Goal: Task Accomplishment & Management: Complete application form

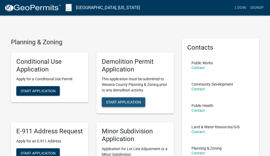
click at [127, 101] on span "Start Application" at bounding box center [123, 102] width 35 height 4
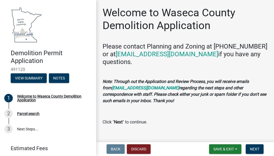
scroll to position [10, 0]
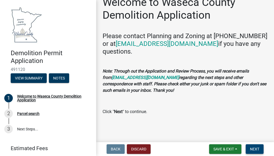
click at [256, 147] on span "Next" at bounding box center [254, 149] width 9 height 4
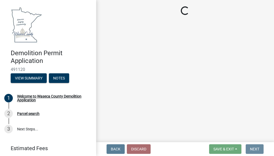
scroll to position [0, 0]
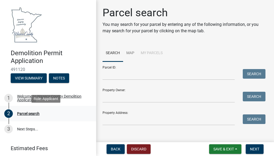
click at [36, 112] on div "Parcel search" at bounding box center [28, 114] width 22 height 4
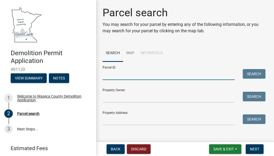
click at [121, 72] on input "Parcel ID:" at bounding box center [169, 74] width 132 height 11
type input "07.032.0200"
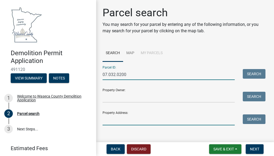
type input "[STREET_ADDRESS]"
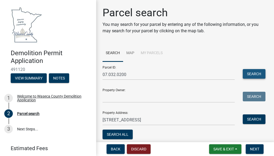
click at [258, 71] on button "Search" at bounding box center [254, 74] width 23 height 10
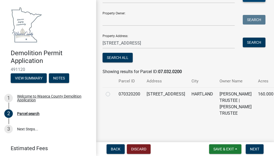
scroll to position [78, 0]
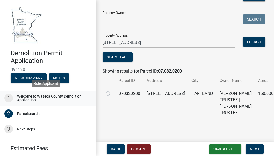
click at [30, 97] on div "Welcome to Waseca County Demolition Application" at bounding box center [52, 98] width 71 height 7
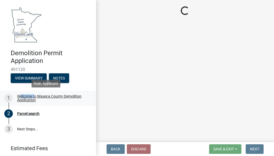
click at [30, 97] on div "Welcome to Waseca County Demolition Application" at bounding box center [52, 98] width 71 height 7
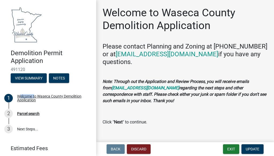
scroll to position [10, 0]
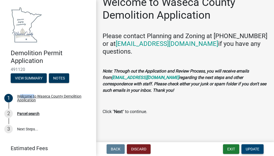
click at [254, 147] on span "Update" at bounding box center [253, 149] width 14 height 4
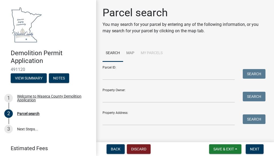
scroll to position [6, 0]
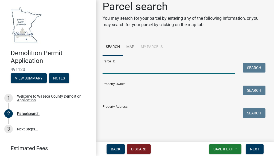
click at [154, 65] on input "Parcel ID:" at bounding box center [169, 68] width 132 height 11
type input "07.032.0200"
click at [256, 67] on button "Search" at bounding box center [254, 68] width 23 height 10
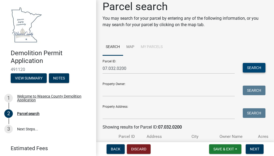
scroll to position [62, 0]
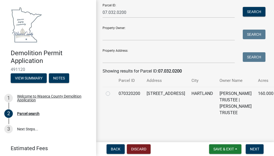
click at [112, 91] on label at bounding box center [112, 91] width 0 height 0
click at [112, 93] on input "radio" at bounding box center [113, 92] width 3 height 3
radio input "true"
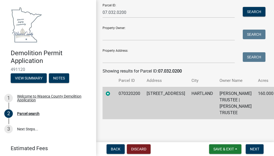
click at [112, 91] on label at bounding box center [112, 91] width 0 height 0
click at [112, 93] on input "radio" at bounding box center [113, 92] width 3 height 3
click at [254, 148] on span "Next" at bounding box center [254, 149] width 9 height 4
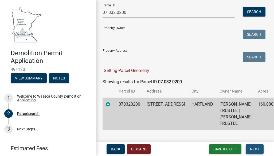
click at [254, 148] on span "Next" at bounding box center [254, 149] width 9 height 4
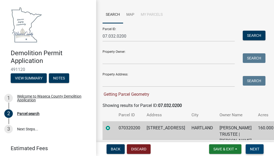
scroll to position [73, 0]
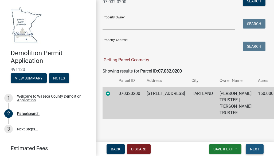
click at [253, 148] on span "Next" at bounding box center [254, 149] width 9 height 4
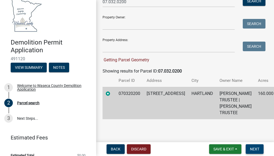
scroll to position [18, 0]
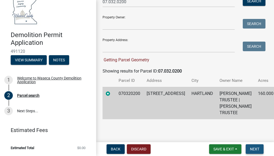
click at [252, 147] on span "Next" at bounding box center [254, 149] width 9 height 4
click at [256, 147] on button "Next" at bounding box center [255, 150] width 18 height 10
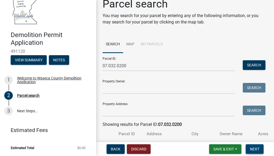
scroll to position [62, 0]
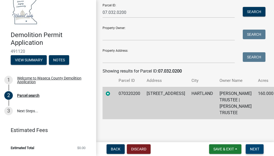
click at [255, 148] on span "Next" at bounding box center [254, 149] width 9 height 4
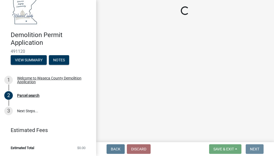
scroll to position [0, 0]
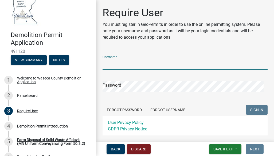
click at [111, 60] on input "Username" at bounding box center [185, 64] width 165 height 11
type input "themobio"
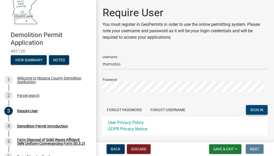
click at [255, 108] on span "SIGN IN" at bounding box center [256, 110] width 13 height 4
click at [251, 108] on span "SIGN IN" at bounding box center [256, 110] width 13 height 4
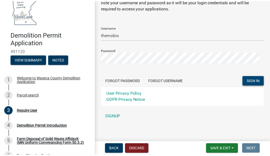
scroll to position [32, 0]
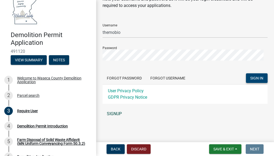
click at [113, 110] on link "SIGNUP" at bounding box center [185, 114] width 165 height 11
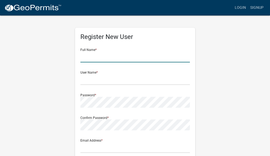
click at [111, 56] on input "text" at bounding box center [135, 57] width 110 height 11
click at [86, 80] on input "text" at bounding box center [135, 79] width 110 height 11
click at [105, 57] on input "[PERSON_NAME]" at bounding box center [135, 57] width 110 height 11
type input "[PERSON_NAME]"
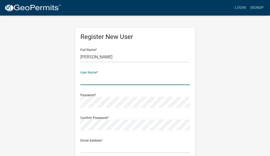
click at [93, 78] on input "text" at bounding box center [135, 79] width 110 height 11
type input "themobio"
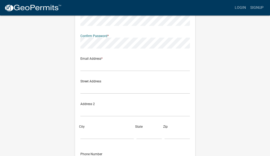
scroll to position [81, 0]
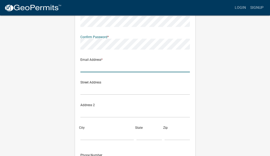
click at [126, 66] on input "text" at bounding box center [135, 66] width 110 height 11
click at [100, 66] on input "[DOMAIN_NAME]" at bounding box center [135, 66] width 110 height 11
type input "[EMAIL_ADDRESS][DOMAIN_NAME]"
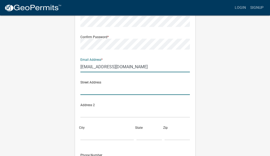
click at [92, 88] on input "text" at bounding box center [135, 89] width 110 height 11
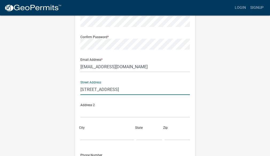
type input "[STREET_ADDRESS]"
click at [87, 125] on div "City" at bounding box center [107, 131] width 56 height 18
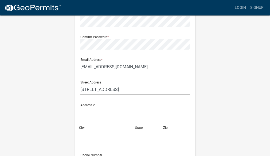
click at [87, 125] on div "City" at bounding box center [107, 131] width 56 height 18
click at [88, 135] on input "City" at bounding box center [106, 135] width 53 height 11
type input "Hartland"
click at [140, 136] on input "text" at bounding box center [149, 135] width 25 height 11
type input "MN"
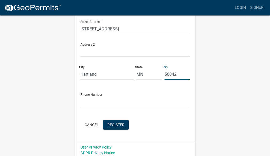
scroll to position [145, 0]
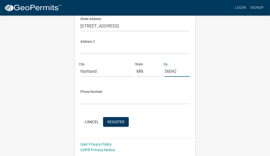
type input "56042"
click at [123, 100] on input "text" at bounding box center [135, 99] width 110 height 11
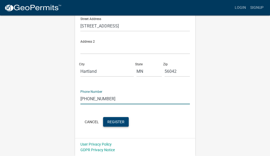
type input "[PHONE_NUMBER]"
click at [116, 121] on span "Register" at bounding box center [115, 122] width 17 height 4
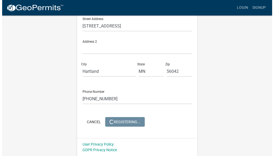
scroll to position [0, 0]
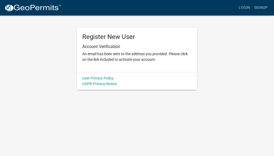
click at [192, 59] on p "An email has been sent to the address you provided. Please click on the link in…" at bounding box center [137, 56] width 110 height 11
click at [233, 71] on div "Register New User Account Verification An email has been sent to the address yo…" at bounding box center [137, 52] width 257 height 75
click at [245, 6] on link "Login" at bounding box center [245, 8] width 16 height 10
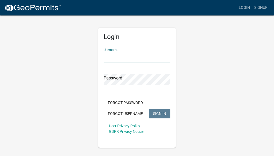
click at [138, 56] on input "Username" at bounding box center [137, 57] width 67 height 11
type input "themobio"
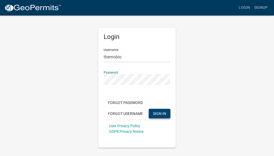
click at [157, 111] on button "SIGN IN" at bounding box center [160, 114] width 22 height 10
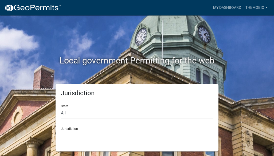
click at [77, 139] on select "Custer County, Colorado Carroll County, Georgia Cook County, Georgia Crawford C…" at bounding box center [137, 136] width 152 height 11
click at [234, 5] on link "My Dashboard" at bounding box center [227, 8] width 32 height 10
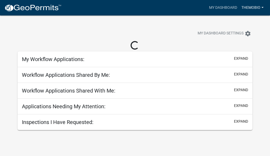
click at [260, 5] on link "themobio" at bounding box center [252, 8] width 26 height 10
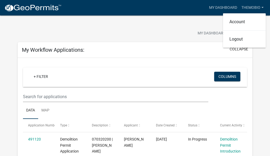
click at [196, 28] on div "My Dashboard Settings settings" at bounding box center [135, 28] width 243 height 25
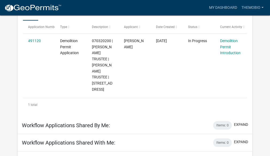
scroll to position [99, 0]
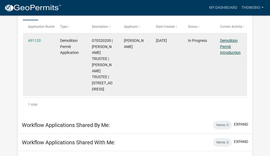
click at [228, 42] on link "Demolition Permit Introduction" at bounding box center [230, 46] width 21 height 17
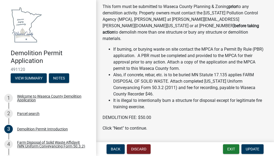
scroll to position [49, 0]
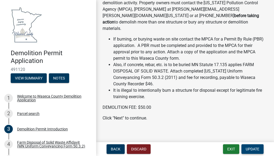
click at [254, 148] on span "Update" at bounding box center [253, 149] width 14 height 4
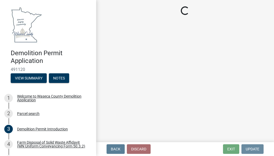
scroll to position [0, 0]
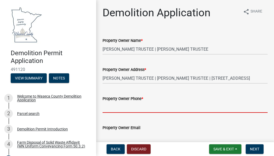
click at [214, 108] on input "Property Owner Phone *" at bounding box center [185, 107] width 165 height 11
type input "5074210491"
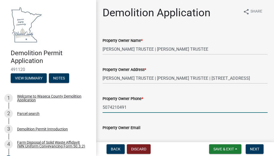
type input "[EMAIL_ADDRESS][DOMAIN_NAME]"
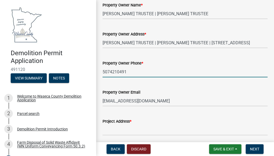
scroll to position [47, 0]
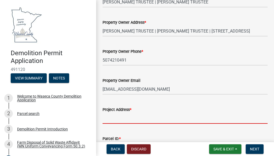
click at [150, 118] on input "Project Address *" at bounding box center [185, 118] width 165 height 11
type input "[STREET_ADDRESS]"
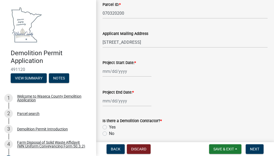
scroll to position [188, 0]
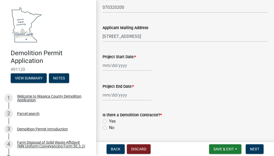
click at [109, 127] on label "No" at bounding box center [111, 128] width 5 height 6
click at [109, 127] on input "No" at bounding box center [110, 126] width 3 height 3
radio input "true"
click at [127, 68] on div at bounding box center [127, 65] width 49 height 11
select select "10"
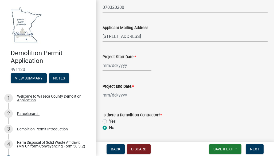
select select "2025"
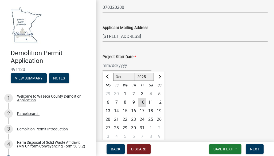
click at [142, 108] on div "17" at bounding box center [142, 111] width 9 height 9
type input "10/17/2025"
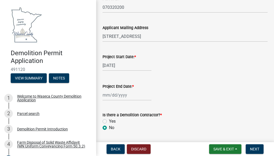
select select "10"
select select "2025"
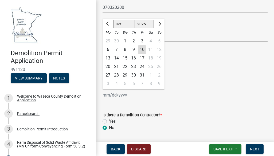
click at [130, 96] on div "Jan Feb Mar Apr May Jun Jul Aug Sep Oct Nov Dec 1525 1526 1527 1528 1529 1530 1…" at bounding box center [127, 95] width 49 height 11
click at [159, 22] on span "Next month" at bounding box center [159, 24] width 4 height 4
click at [107, 23] on span "Previous month" at bounding box center [108, 24] width 4 height 4
select select "11"
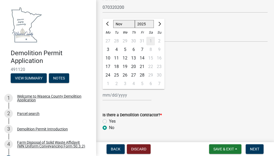
click at [143, 72] on div "28" at bounding box center [142, 75] width 9 height 9
type input "11/28/2025"
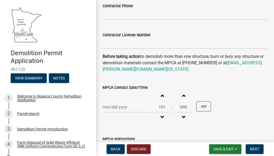
scroll to position [365, 0]
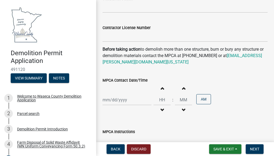
drag, startPoint x: 143, startPoint y: 72, endPoint x: 156, endPoint y: 28, distance: 46.8
click at [156, 28] on div "Contractor License Number" at bounding box center [185, 28] width 165 height 6
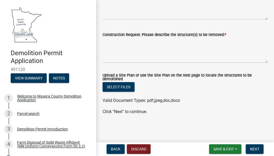
scroll to position [506, 0]
click at [253, 147] on button "Next" at bounding box center [255, 150] width 18 height 10
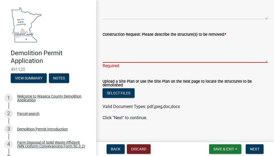
click at [141, 59] on textarea "Construction Request: Please describe the structure(s) to be removed: *" at bounding box center [185, 50] width 165 height 25
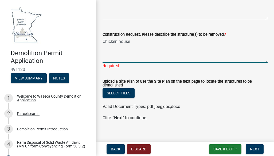
click at [123, 58] on textarea "Chicken house" at bounding box center [185, 50] width 165 height 25
type textarea "Chicken house"
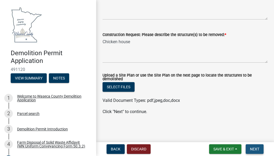
click at [253, 147] on span "Next" at bounding box center [254, 149] width 9 height 4
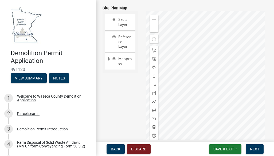
scroll to position [107, 0]
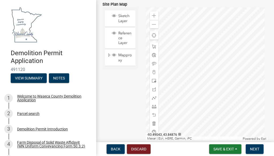
click at [214, 97] on div at bounding box center [207, 74] width 122 height 134
click at [154, 36] on span "Find my location" at bounding box center [154, 35] width 4 height 4
click at [154, 16] on span at bounding box center [154, 16] width 4 height 4
click at [193, 82] on div at bounding box center [207, 74] width 122 height 134
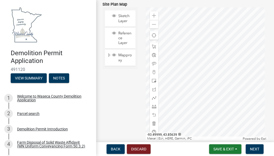
click at [212, 93] on div at bounding box center [207, 74] width 122 height 134
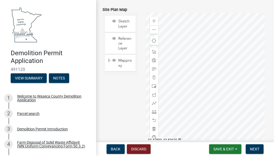
scroll to position [96, 0]
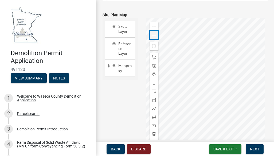
click at [153, 31] on div "Zoom out" at bounding box center [154, 35] width 9 height 9
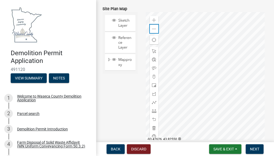
scroll to position [100, 0]
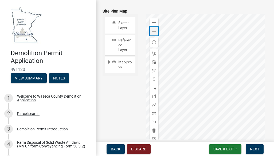
click at [155, 29] on span at bounding box center [154, 31] width 4 height 4
click at [222, 114] on div at bounding box center [207, 81] width 122 height 134
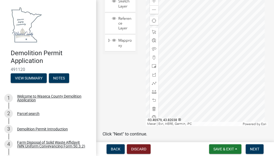
scroll to position [132, 0]
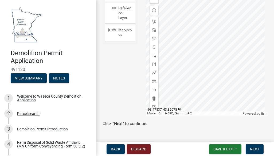
click at [225, 80] on div at bounding box center [207, 49] width 122 height 134
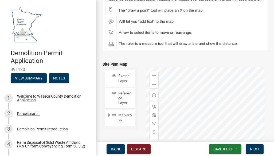
scroll to position [40, 0]
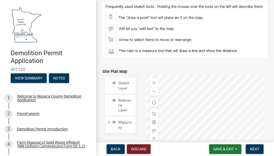
click at [195, 113] on div at bounding box center [207, 142] width 122 height 134
click at [198, 113] on div at bounding box center [207, 142] width 122 height 134
click at [154, 81] on span at bounding box center [154, 83] width 4 height 4
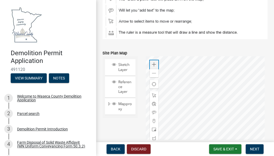
scroll to position [56, 0]
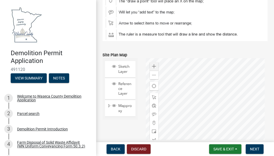
click at [192, 76] on div at bounding box center [207, 125] width 122 height 134
click at [152, 64] on span at bounding box center [154, 66] width 4 height 4
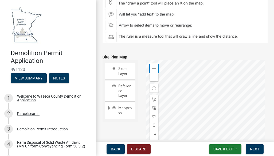
scroll to position [50, 0]
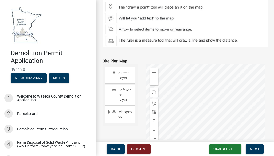
click at [211, 71] on div at bounding box center [207, 131] width 122 height 134
click at [112, 28] on img at bounding box center [185, 19] width 165 height 57
click at [154, 102] on span at bounding box center [154, 104] width 4 height 4
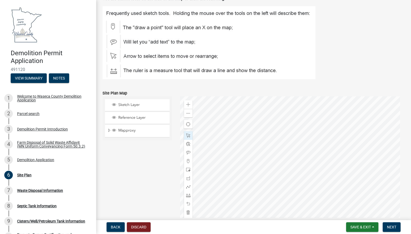
scroll to position [32, 0]
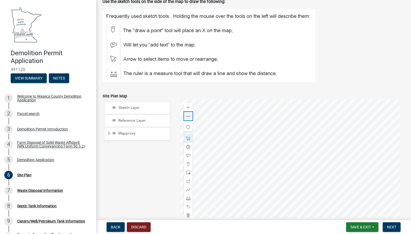
click at [188, 112] on div "Zoom out" at bounding box center [188, 116] width 9 height 9
click at [186, 106] on span at bounding box center [188, 108] width 4 height 4
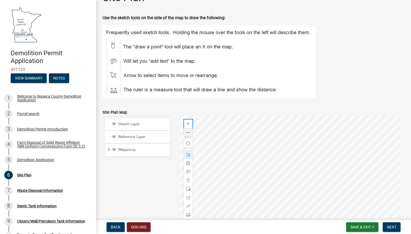
scroll to position [0, 0]
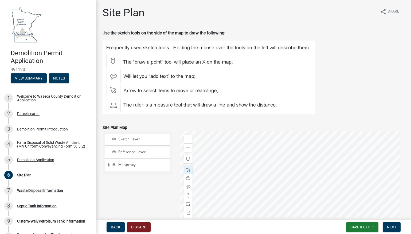
drag, startPoint x: 264, startPoint y: 71, endPoint x: 242, endPoint y: 105, distance: 41.1
click at [242, 105] on wm-data-entity-input "Use the sketch tools on the side of the map to draw the following:" at bounding box center [254, 74] width 302 height 88
click at [188, 147] on span at bounding box center [188, 148] width 4 height 4
click at [187, 145] on div "Zoom out" at bounding box center [188, 148] width 9 height 9
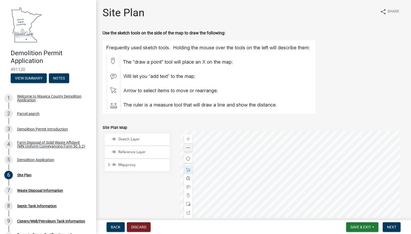
click at [248, 156] on div at bounding box center [292, 198] width 225 height 134
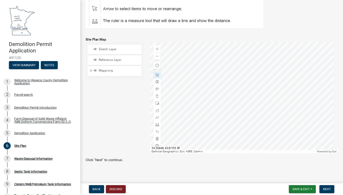
scroll to position [83, 0]
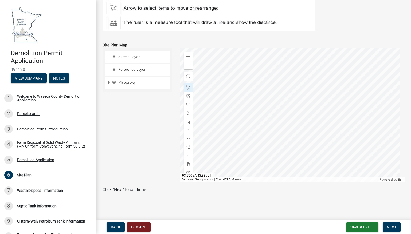
click at [127, 56] on span "Sketch Layer" at bounding box center [142, 57] width 51 height 5
click at [194, 61] on div at bounding box center [292, 115] width 225 height 134
click at [186, 86] on span at bounding box center [188, 88] width 4 height 4
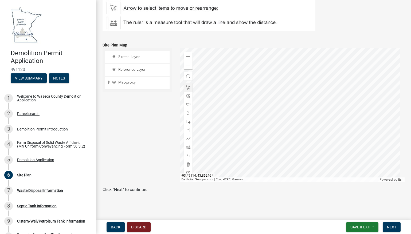
click at [274, 116] on div at bounding box center [292, 115] width 225 height 134
click at [274, 124] on div at bounding box center [292, 115] width 225 height 134
click at [186, 55] on span at bounding box center [188, 57] width 4 height 4
click at [268, 131] on div at bounding box center [292, 115] width 225 height 134
click at [188, 55] on span at bounding box center [188, 57] width 4 height 4
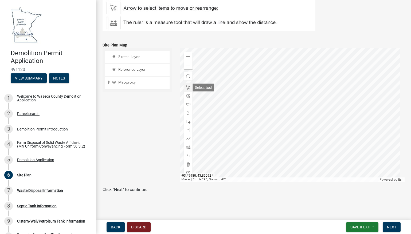
click at [186, 86] on span at bounding box center [188, 88] width 4 height 4
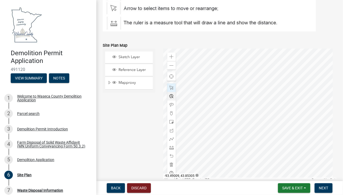
click at [208, 150] on div at bounding box center [249, 116] width 173 height 134
click at [171, 85] on div at bounding box center [171, 88] width 9 height 9
click at [214, 134] on div at bounding box center [249, 116] width 173 height 134
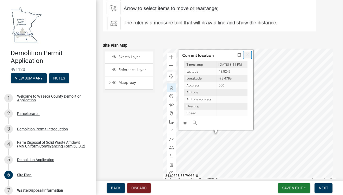
click at [246, 53] on span "Close" at bounding box center [247, 55] width 4 height 4
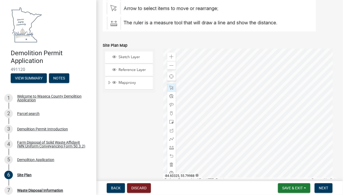
scroll to position [85, 0]
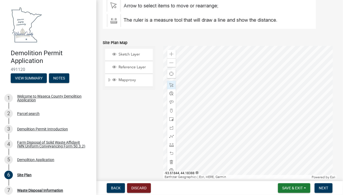
click at [214, 129] on div at bounding box center [249, 113] width 173 height 134
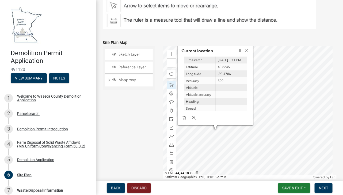
click at [214, 129] on div at bounding box center [249, 113] width 173 height 134
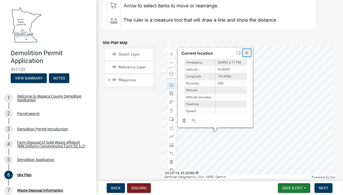
click at [245, 50] on div "Close" at bounding box center [247, 52] width 8 height 7
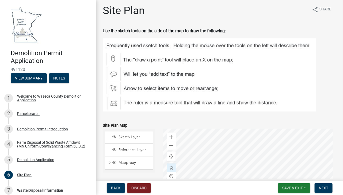
scroll to position [0, 0]
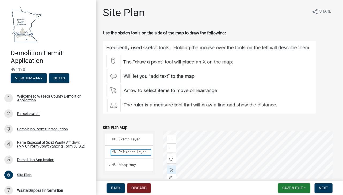
click at [146, 153] on span "Reference Layer" at bounding box center [134, 152] width 34 height 5
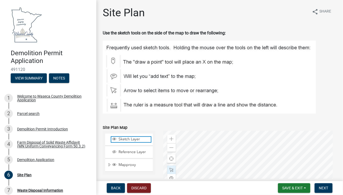
click at [130, 138] on span "Sketch Layer" at bounding box center [134, 139] width 34 height 5
click at [169, 137] on span at bounding box center [171, 139] width 4 height 4
click at [25, 156] on div "Site Plan" at bounding box center [24, 175] width 14 height 4
click at [114, 156] on span "Back" at bounding box center [116, 188] width 10 height 4
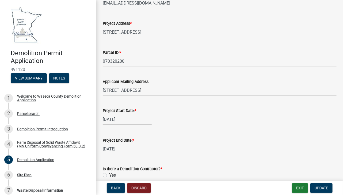
scroll to position [191, 0]
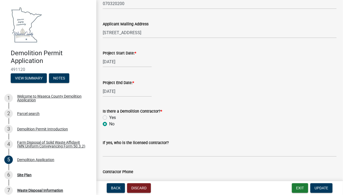
click at [125, 90] on div "11/28/2025" at bounding box center [127, 91] width 49 height 11
select select "11"
select select "2025"
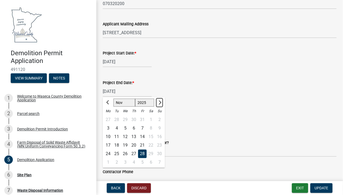
click at [159, 101] on span "Next month" at bounding box center [159, 103] width 4 height 4
select select "1"
select select "2026"
click at [125, 91] on input "11/28/2025" at bounding box center [127, 91] width 49 height 11
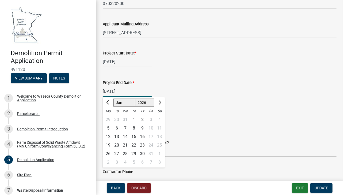
click at [107, 91] on input "11/28/2025" at bounding box center [127, 91] width 49 height 11
type input "10/28/2025"
drag, startPoint x: 107, startPoint y: 90, endPoint x: 187, endPoint y: 98, distance: 80.8
click at [187, 98] on wm-data-entity-input "Project End Date: * 10/28/2025 Jan Feb Mar Apr May Jun Jul Aug Sep Oct Nov Dec …" at bounding box center [220, 87] width 234 height 30
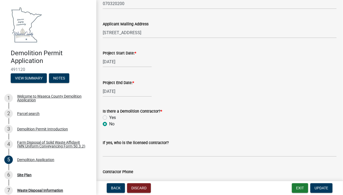
select select "10"
select select "2025"
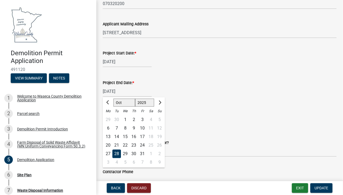
click at [114, 91] on div "10/28/2025 Jan Feb Mar Apr May Jun Jul Aug Sep Oct Nov Dec 1525 1526 1527 1528 …" at bounding box center [127, 91] width 49 height 11
click at [114, 91] on input "10/28/2025" at bounding box center [127, 91] width 49 height 11
click at [126, 90] on input "10/16/2025" at bounding box center [127, 91] width 49 height 11
type input "10/16/2026"
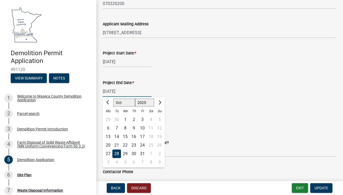
click at [190, 106] on form "Is there a Demolition Contractor? * Yes No" at bounding box center [220, 115] width 234 height 26
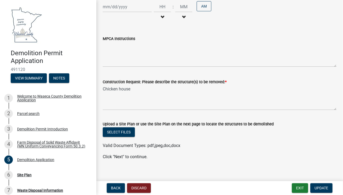
scroll to position [457, 0]
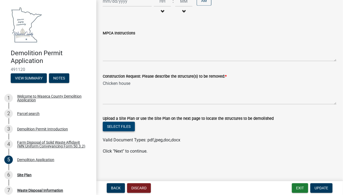
click at [121, 123] on button "Select files" at bounding box center [119, 127] width 32 height 10
click at [274, 156] on button "Update" at bounding box center [321, 189] width 22 height 10
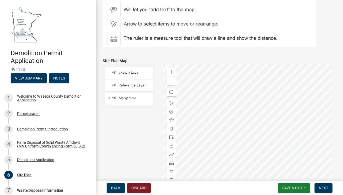
scroll to position [80, 0]
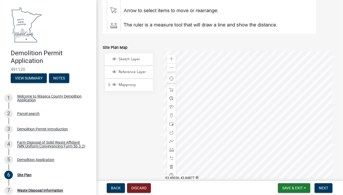
click at [257, 145] on div at bounding box center [249, 118] width 173 height 134
click at [170, 88] on span at bounding box center [171, 90] width 4 height 4
click at [257, 144] on div at bounding box center [249, 118] width 173 height 134
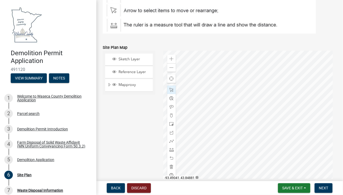
click at [257, 144] on div at bounding box center [249, 118] width 173 height 134
click at [258, 145] on div at bounding box center [249, 118] width 173 height 134
click at [274, 156] on button "Next" at bounding box center [323, 189] width 18 height 10
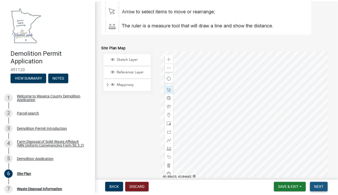
scroll to position [0, 0]
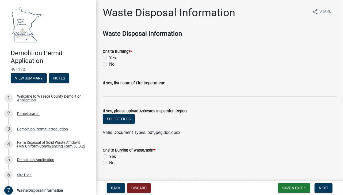
click at [109, 66] on label "No" at bounding box center [111, 64] width 5 height 6
click at [109, 65] on input "No" at bounding box center [110, 62] width 3 height 3
radio input "true"
click at [109, 156] on label "No" at bounding box center [111, 163] width 5 height 6
click at [109, 156] on input "No" at bounding box center [110, 161] width 3 height 3
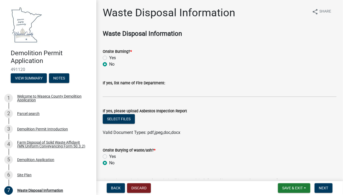
radio input "true"
click at [122, 116] on button "Select files" at bounding box center [119, 119] width 32 height 10
click at [274, 156] on button "Save & Exit" at bounding box center [294, 189] width 32 height 10
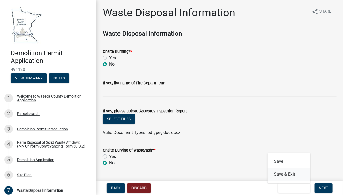
click at [274, 156] on button "Save & Exit" at bounding box center [288, 174] width 43 height 13
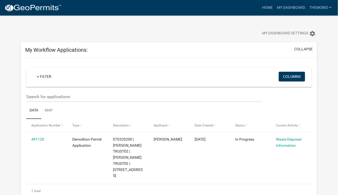
scroll to position [197, 0]
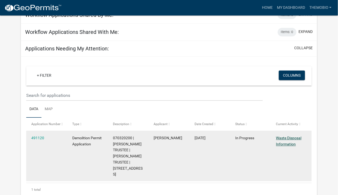
click at [274, 136] on link "Waste Disposal Information" at bounding box center [288, 141] width 25 height 10
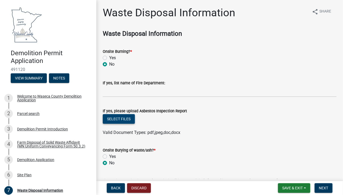
click at [125, 119] on button "Select files" at bounding box center [119, 119] width 32 height 10
click at [121, 115] on button "Select files" at bounding box center [119, 119] width 32 height 10
click at [122, 117] on button "Select files" at bounding box center [119, 119] width 32 height 10
click at [127, 118] on button "Select files" at bounding box center [119, 119] width 32 height 10
click at [127, 117] on button "Select files" at bounding box center [119, 119] width 32 height 10
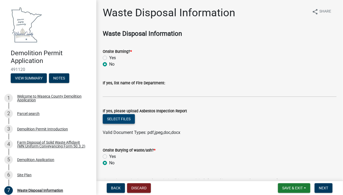
click at [123, 117] on button "Select files" at bounding box center [119, 119] width 32 height 10
click at [121, 116] on button "Select files" at bounding box center [119, 119] width 32 height 10
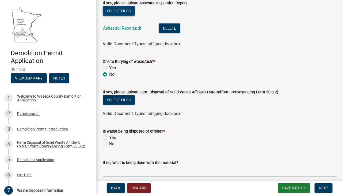
scroll to position [120, 0]
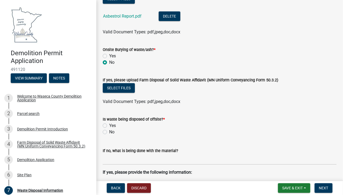
click at [109, 126] on label "Yes" at bounding box center [112, 126] width 7 height 6
click at [109, 126] on input "Yes" at bounding box center [110, 124] width 3 height 3
radio input "true"
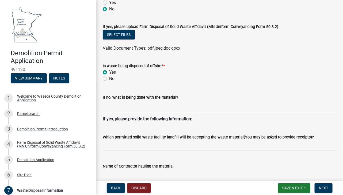
scroll to position [178, 0]
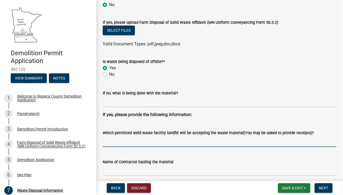
click at [123, 143] on input "Which permitted solid waste facility landfill will be accepting the waste mater…" at bounding box center [220, 141] width 234 height 11
type input "w"
click at [123, 143] on input "Waseca" at bounding box center [220, 141] width 234 height 11
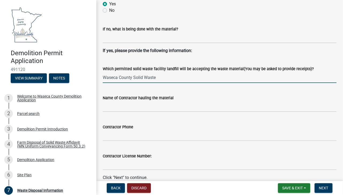
scroll to position [243, 0]
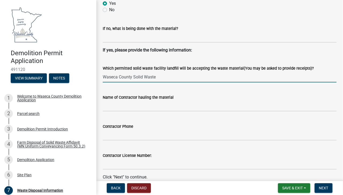
type input "Waseca County Solid Waste"
click at [131, 106] on input "Name of Contractor hauling the material" at bounding box center [220, 106] width 234 height 11
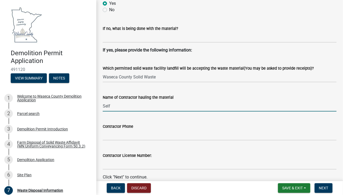
scroll to position [269, 0]
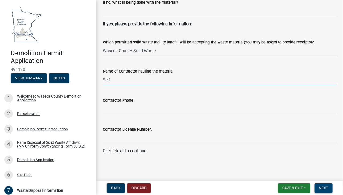
type input "Self"
click at [274, 156] on span "Next" at bounding box center [323, 188] width 9 height 4
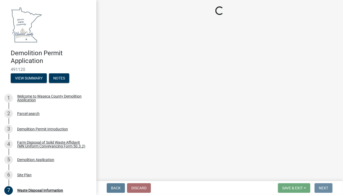
scroll to position [0, 0]
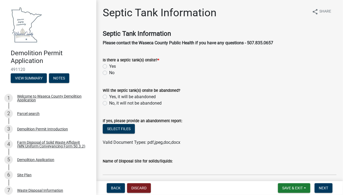
click at [109, 67] on label "Yes" at bounding box center [112, 66] width 7 height 6
click at [109, 67] on input "Yes" at bounding box center [110, 64] width 3 height 3
radio input "true"
click at [109, 103] on label "No, it will not be abandoned" at bounding box center [135, 103] width 52 height 6
click at [109, 103] on input "No, it will not be abandoned" at bounding box center [110, 101] width 3 height 3
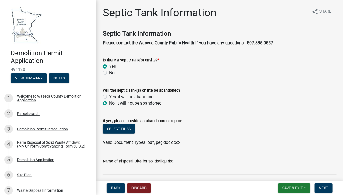
radio input "true"
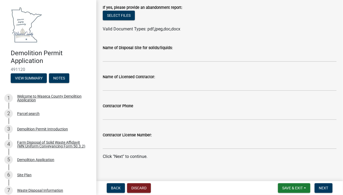
scroll to position [119, 0]
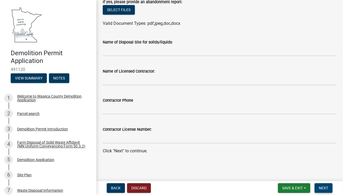
click at [274, 156] on button "Next" at bounding box center [323, 189] width 18 height 10
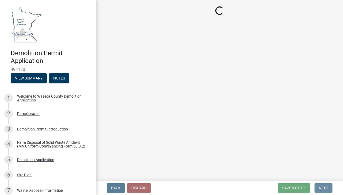
scroll to position [0, 0]
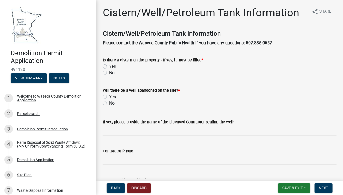
click at [109, 73] on label "No" at bounding box center [111, 73] width 5 height 6
click at [109, 73] on input "No" at bounding box center [110, 71] width 3 height 3
radio input "true"
click at [109, 103] on label "No" at bounding box center [111, 103] width 5 height 6
click at [109, 103] on input "No" at bounding box center [110, 101] width 3 height 3
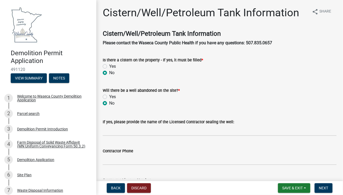
radio input "true"
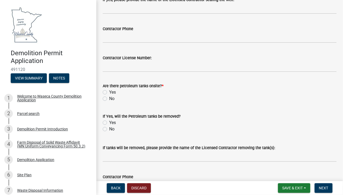
scroll to position [129, 0]
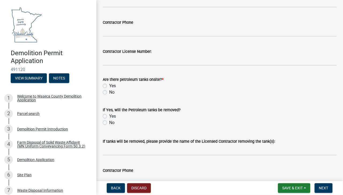
click at [109, 86] on label "Yes" at bounding box center [112, 86] width 7 height 6
click at [109, 86] on input "Yes" at bounding box center [110, 84] width 3 height 3
radio input "true"
click at [109, 122] on label "No" at bounding box center [111, 123] width 5 height 6
click at [109, 122] on input "No" at bounding box center [110, 121] width 3 height 3
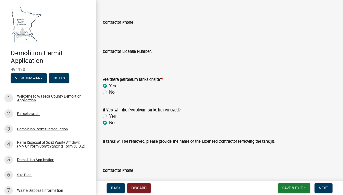
radio input "true"
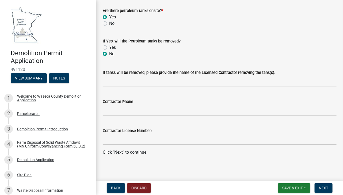
scroll to position [199, 0]
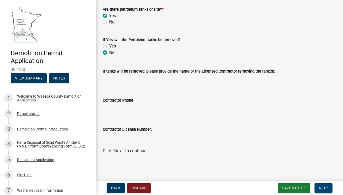
click at [274, 156] on span "Next" at bounding box center [323, 188] width 9 height 4
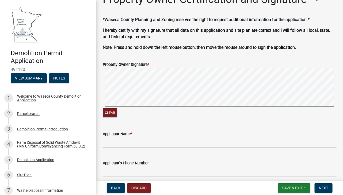
scroll to position [27, 0]
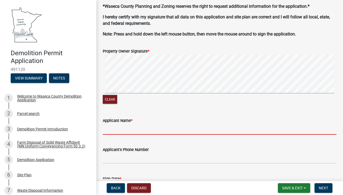
click at [153, 135] on input "Applicant Name *" at bounding box center [220, 129] width 234 height 11
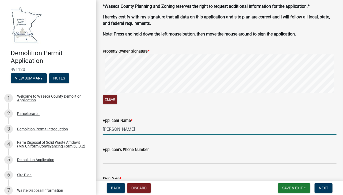
type input "[PERSON_NAME]"
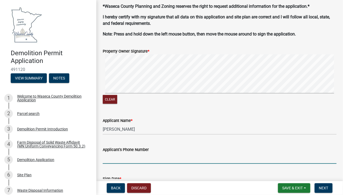
click at [146, 156] on input "Applicant's Phone Number" at bounding box center [220, 158] width 234 height 11
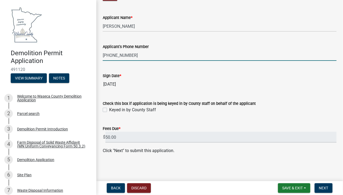
scroll to position [142, 0]
type input "[PHONE_NUMBER]"
click at [274, 156] on span "Next" at bounding box center [323, 188] width 9 height 4
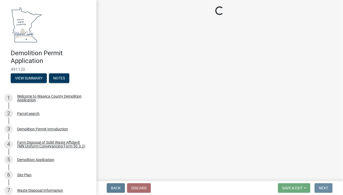
scroll to position [0, 0]
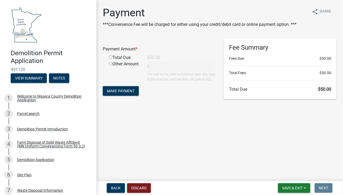
click at [110, 58] on input "radio" at bounding box center [110, 57] width 3 height 3
radio input "true"
type input "50"
click at [110, 58] on input "radio" at bounding box center [110, 57] width 3 height 3
click at [118, 93] on button "Make Payment" at bounding box center [121, 91] width 36 height 10
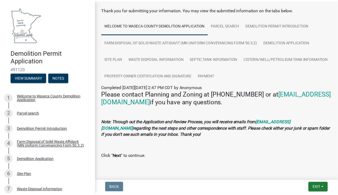
scroll to position [35, 0]
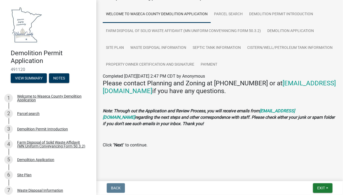
click at [296, 174] on main "Submitted Thank you for submitting your information. You may view the submitted…" at bounding box center [219, 89] width 246 height 179
click at [320, 188] on span "Exit" at bounding box center [321, 188] width 8 height 4
click at [320, 188] on div "Exit Save Save & Exit" at bounding box center [323, 189] width 20 height 10
click at [325, 187] on button "Exit" at bounding box center [323, 189] width 20 height 10
click at [322, 175] on button "Save & Exit" at bounding box center [310, 174] width 43 height 13
